Goal: Information Seeking & Learning: Find specific page/section

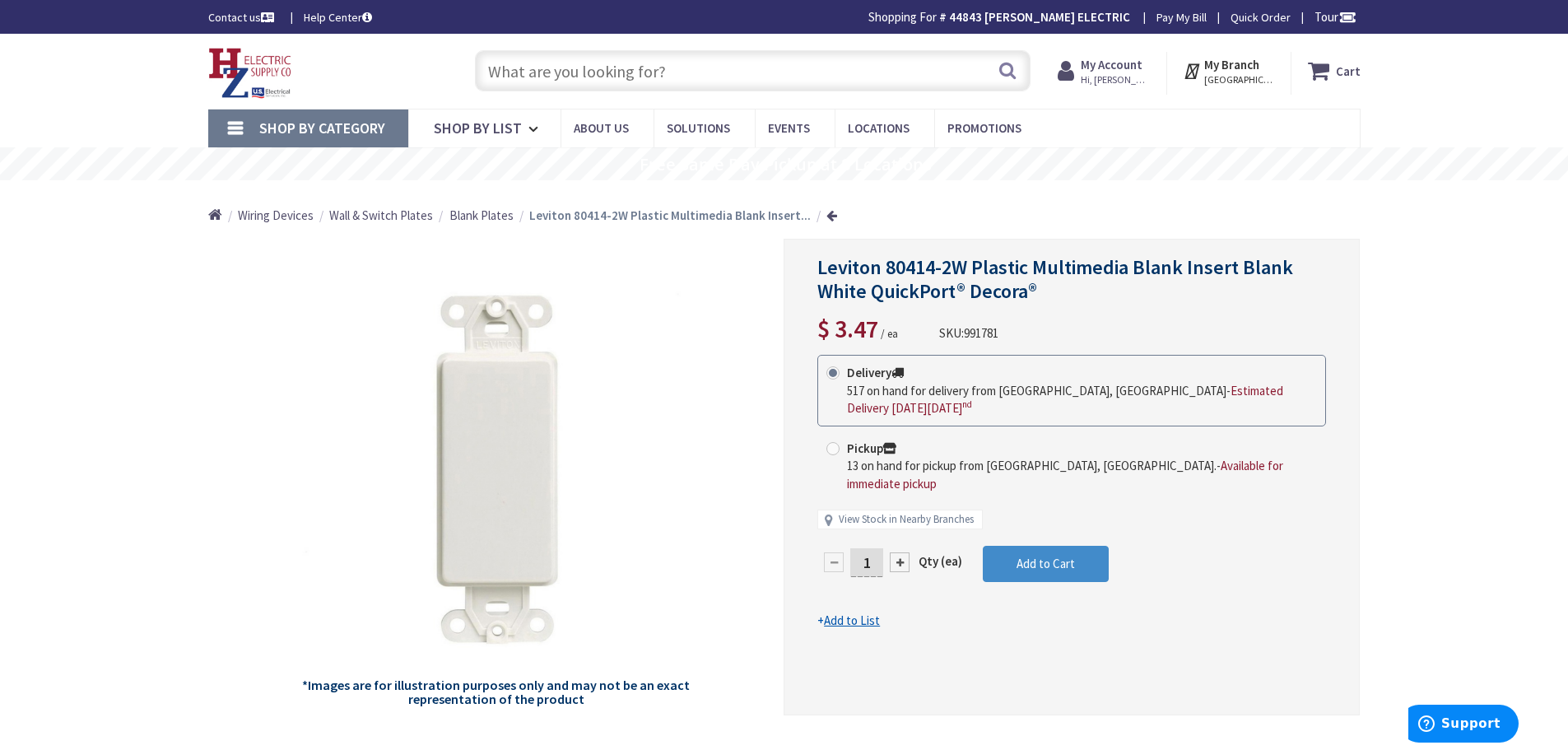
click at [617, 73] on input "text" at bounding box center [753, 71] width 555 height 42
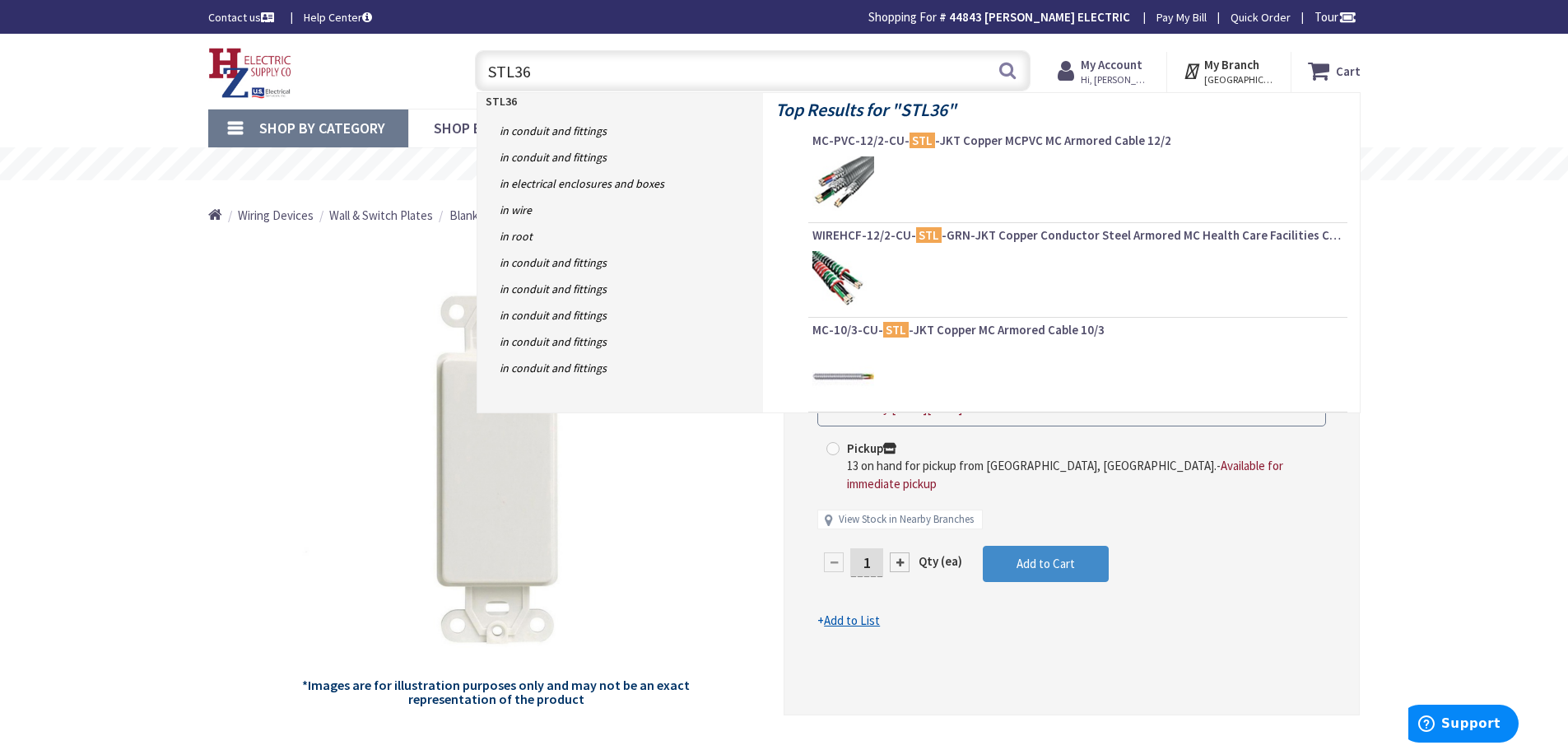
type input "STL360"
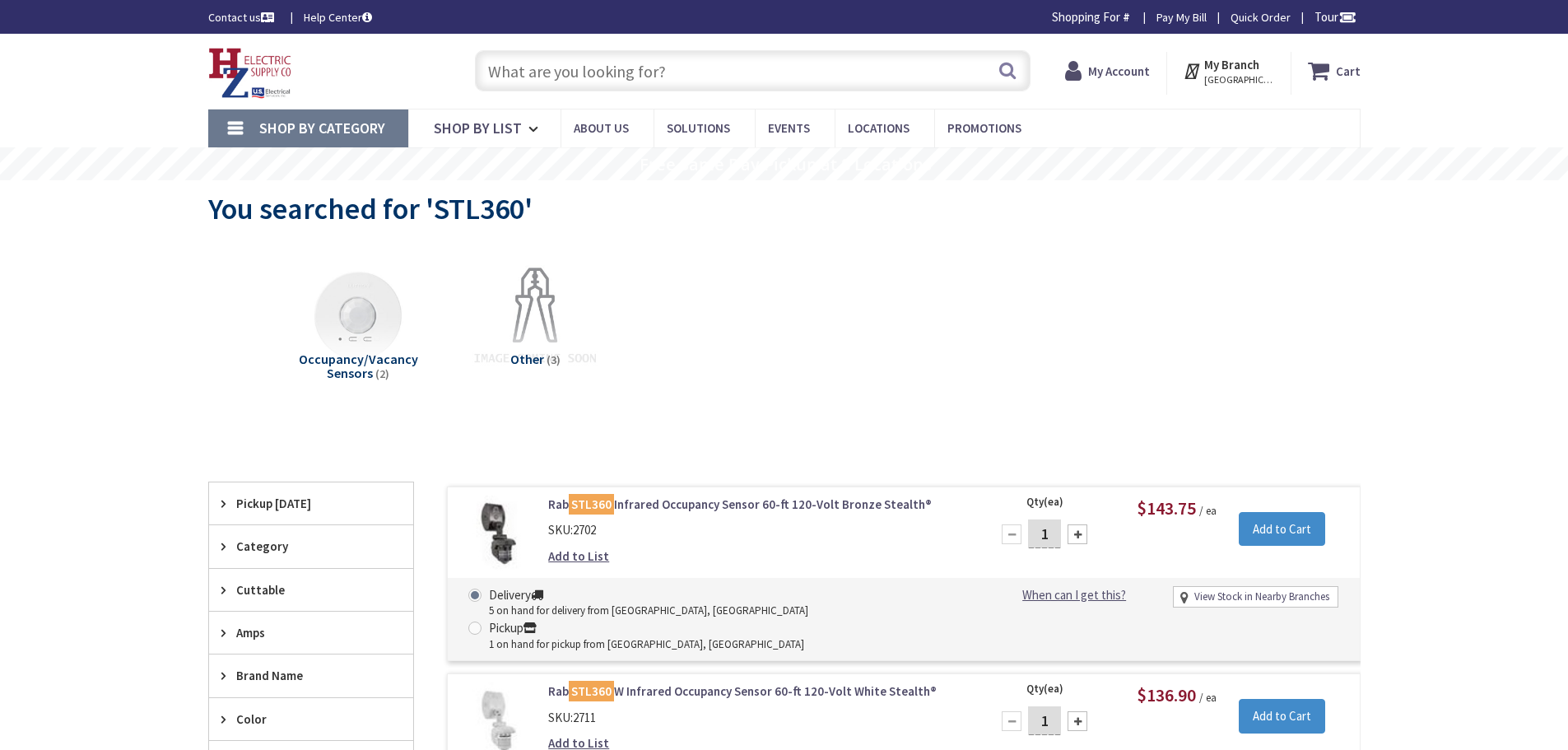
type input "[GEOGRAPHIC_DATA][PERSON_NAME][PERSON_NAME], [GEOGRAPHIC_DATA]"
click at [611, 67] on input "text" at bounding box center [753, 71] width 555 height 42
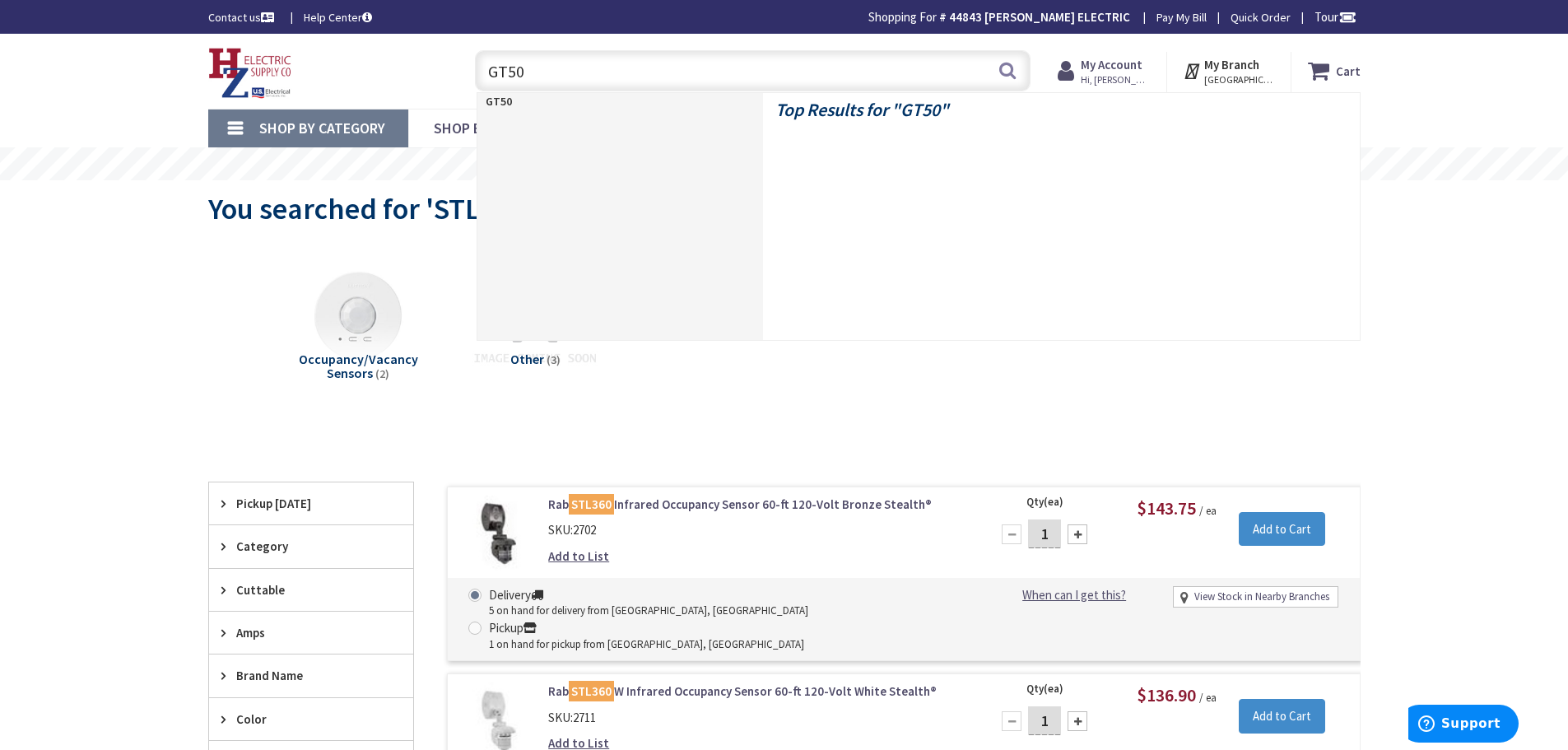
type input "GT500"
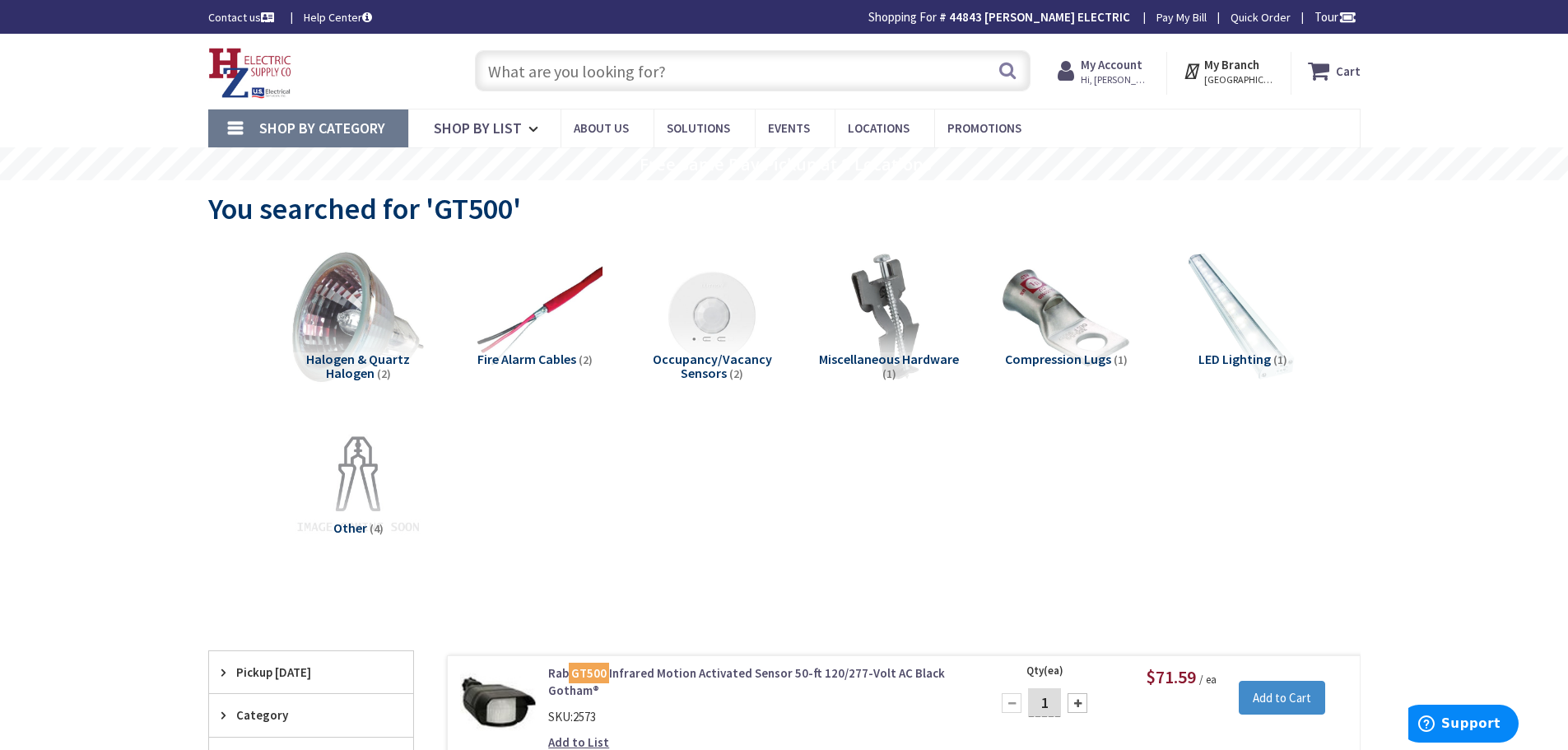
click at [608, 73] on input "text" at bounding box center [753, 71] width 555 height 42
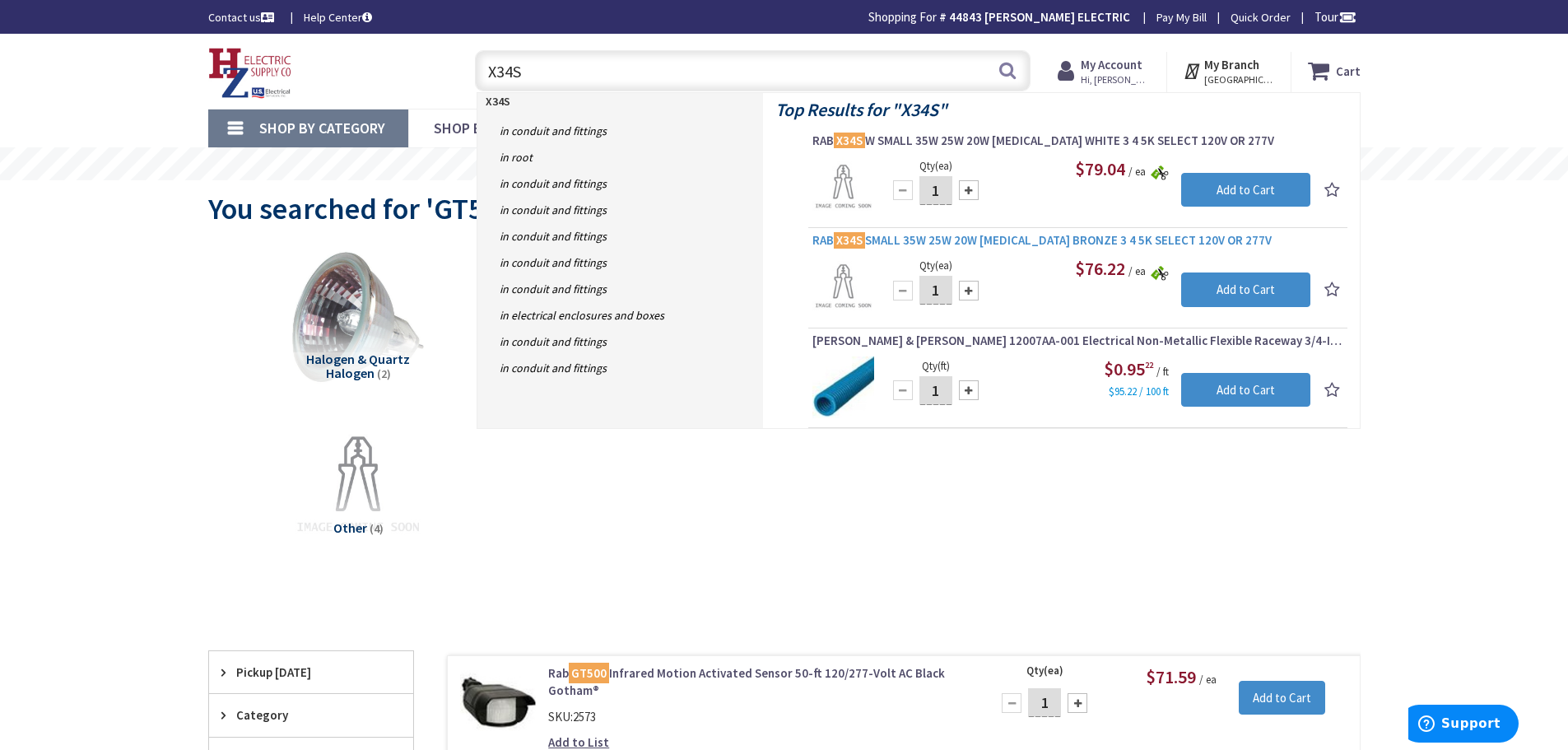
type input "X34S"
click at [1006, 243] on span "RAB X34S SMALL 35W 25W 20W [MEDICAL_DATA] BRONZE 3 4 5K SELECT 120V OR 277V" at bounding box center [1078, 240] width 531 height 16
